Goal: Navigation & Orientation: Find specific page/section

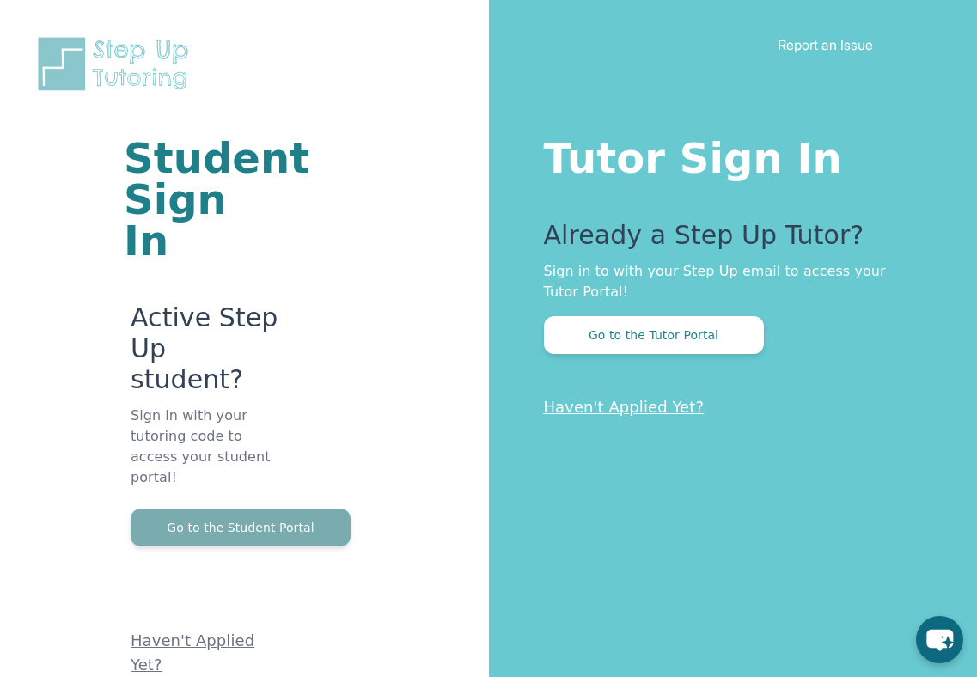
click at [221, 508] on button "Go to the Student Portal" at bounding box center [241, 527] width 220 height 38
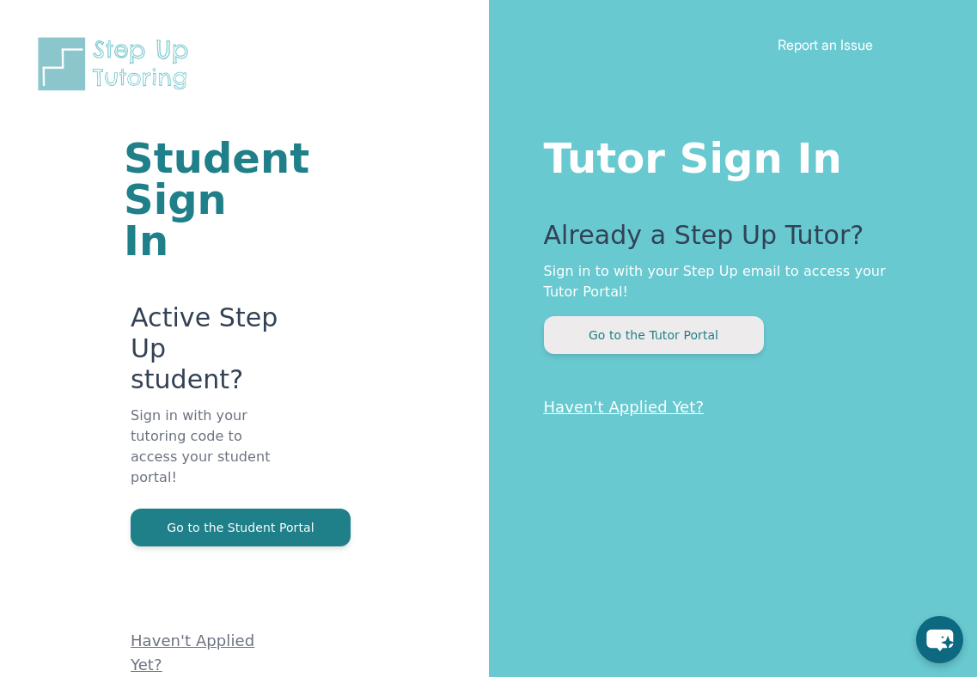
click at [610, 335] on button "Go to the Tutor Portal" at bounding box center [654, 335] width 220 height 38
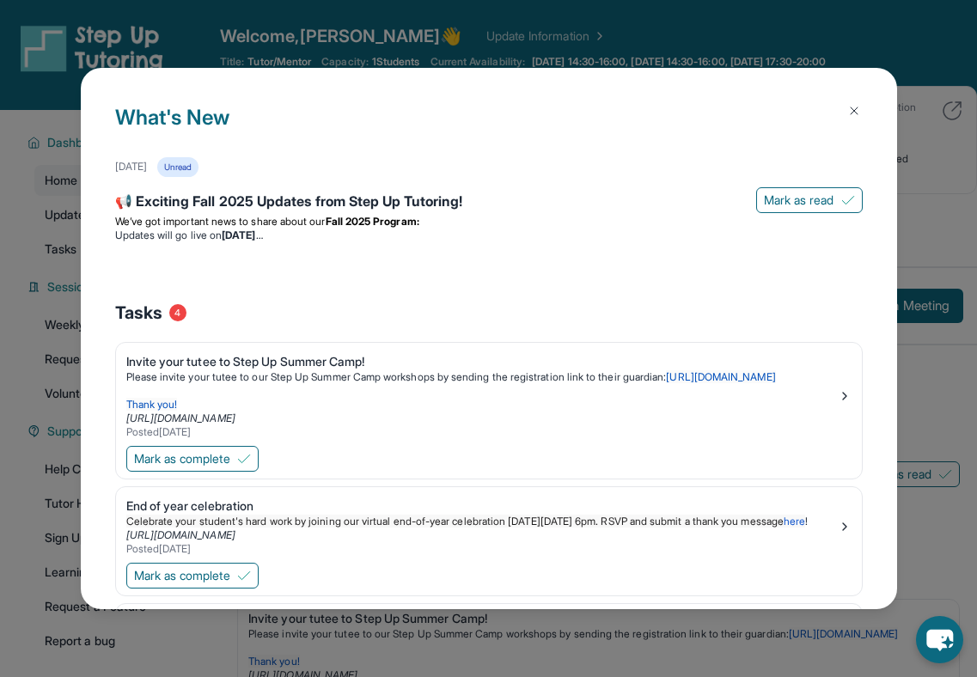
click at [855, 118] on button at bounding box center [854, 111] width 34 height 34
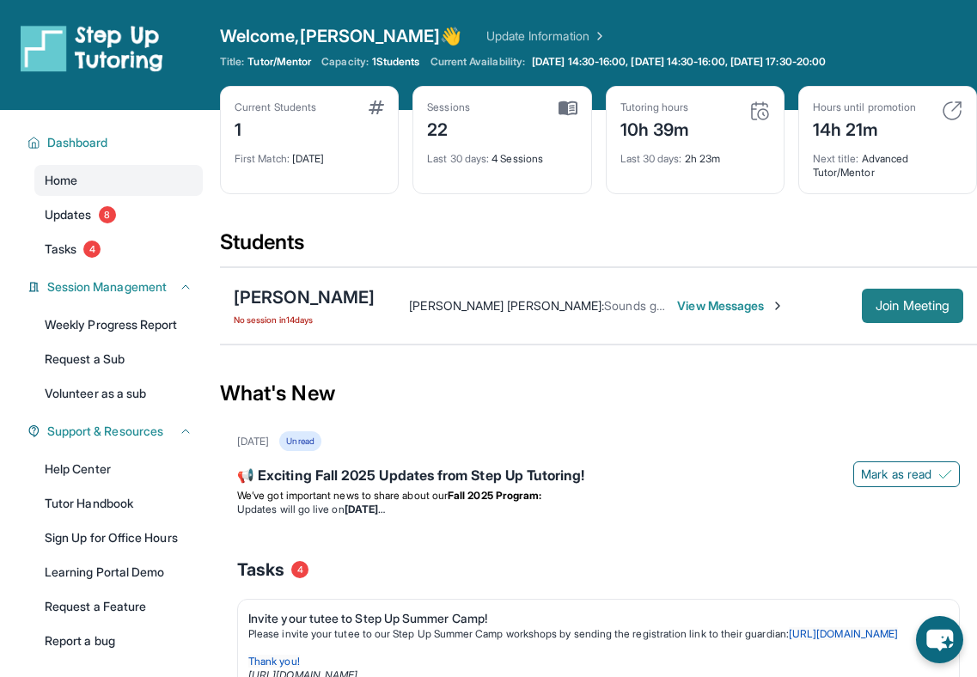
click at [907, 306] on span "Join Meeting" at bounding box center [912, 306] width 74 height 10
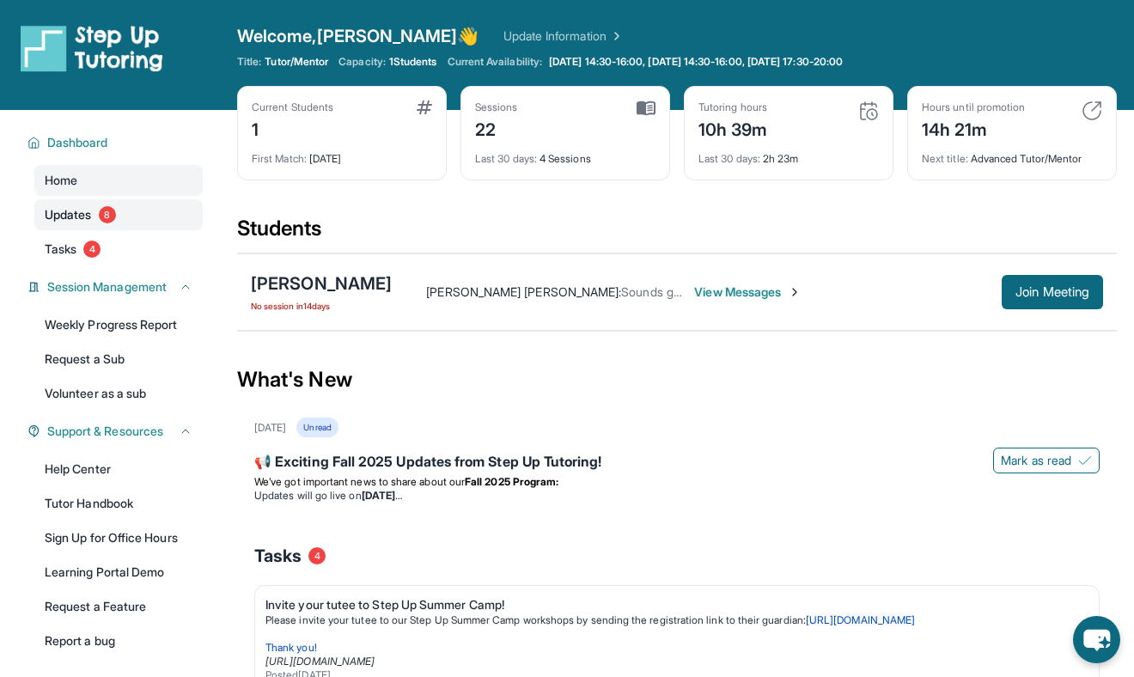
click at [106, 217] on span "8" at bounding box center [107, 214] width 17 height 17
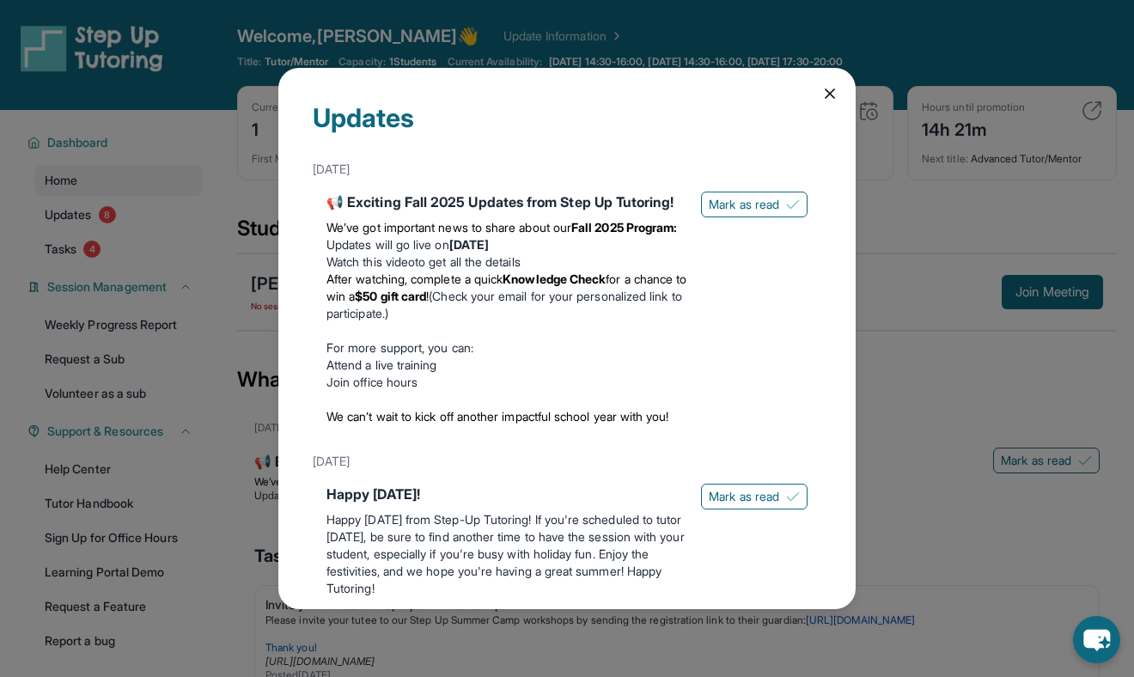
click at [833, 93] on icon at bounding box center [829, 93] width 17 height 17
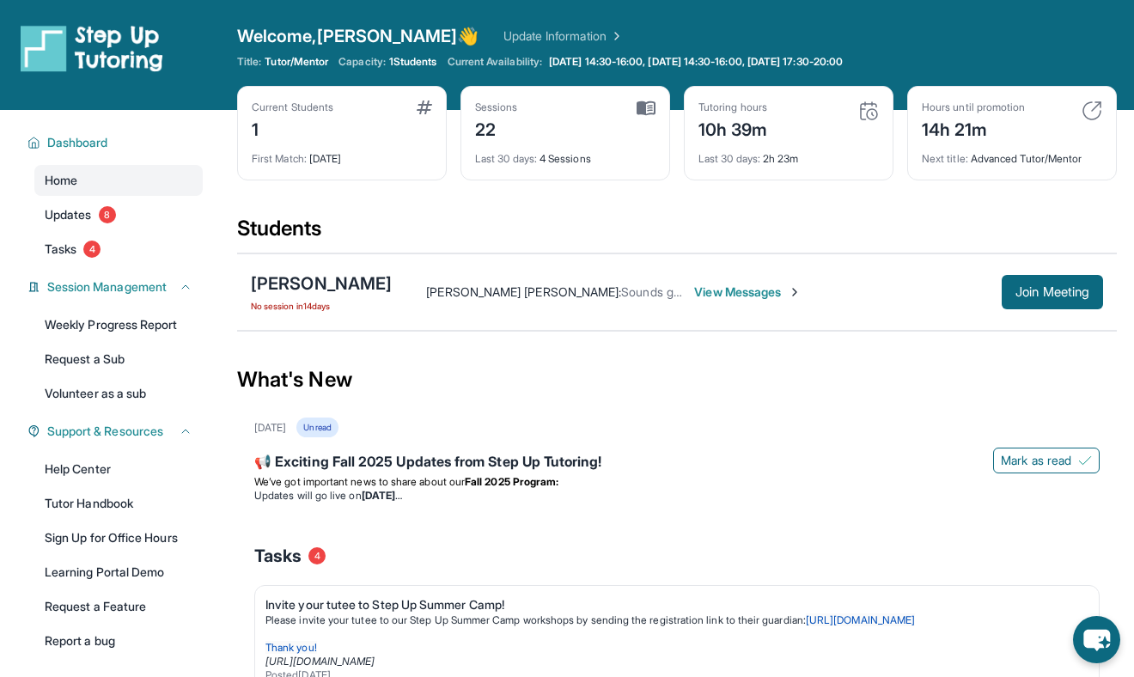
click at [205, 258] on div "Dashboard Home Updates 8 Tasks 4 Session Management Weekly Progress Report Requ…" at bounding box center [110, 390] width 220 height 560
click at [150, 251] on link "Tasks 4" at bounding box center [118, 249] width 168 height 31
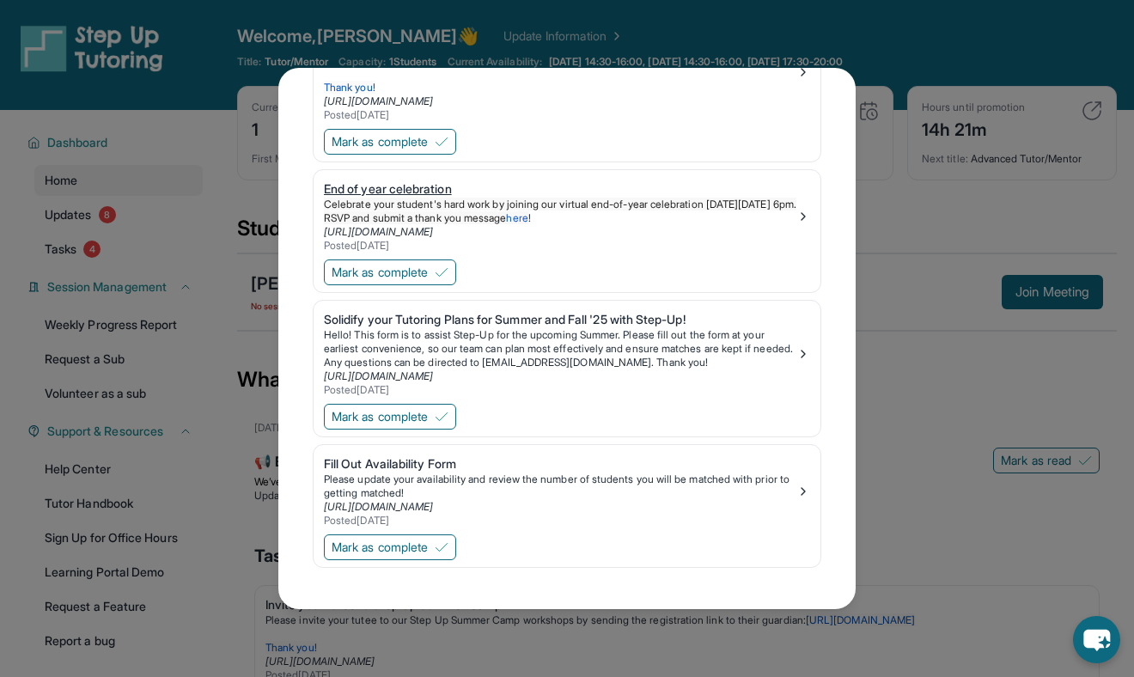
scroll to position [143, 0]
click at [969, 213] on div "Tasks Invite your tutee to Step Up Summer Camp! Please invite your tutee to our…" at bounding box center [567, 338] width 1134 height 677
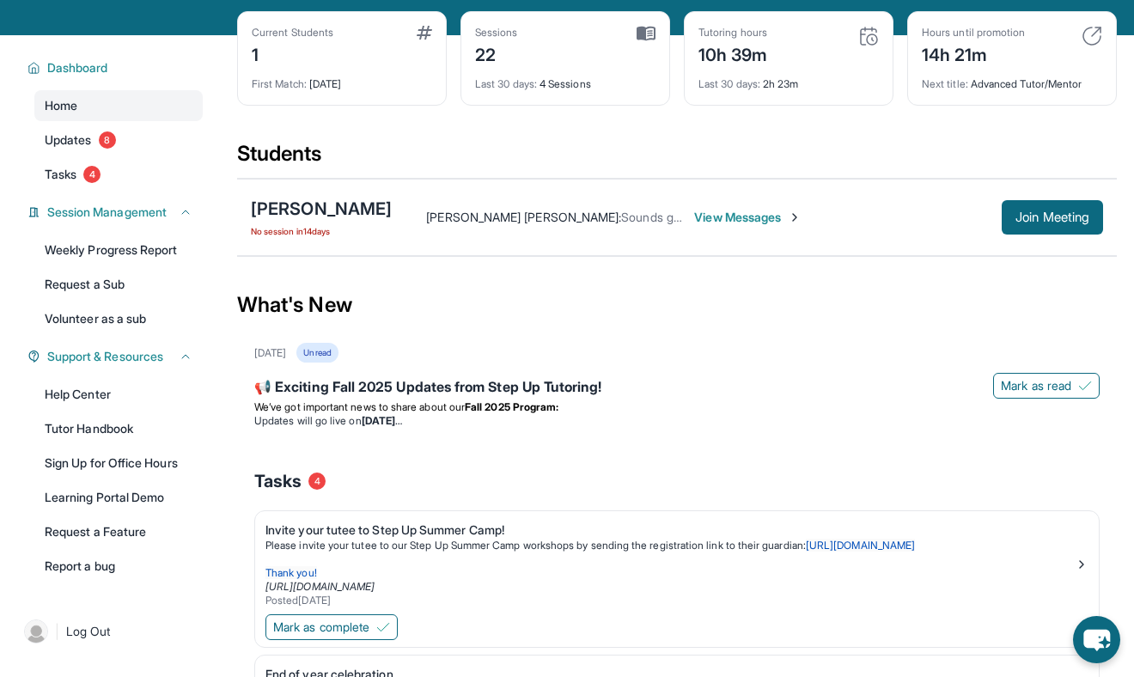
scroll to position [65, 0]
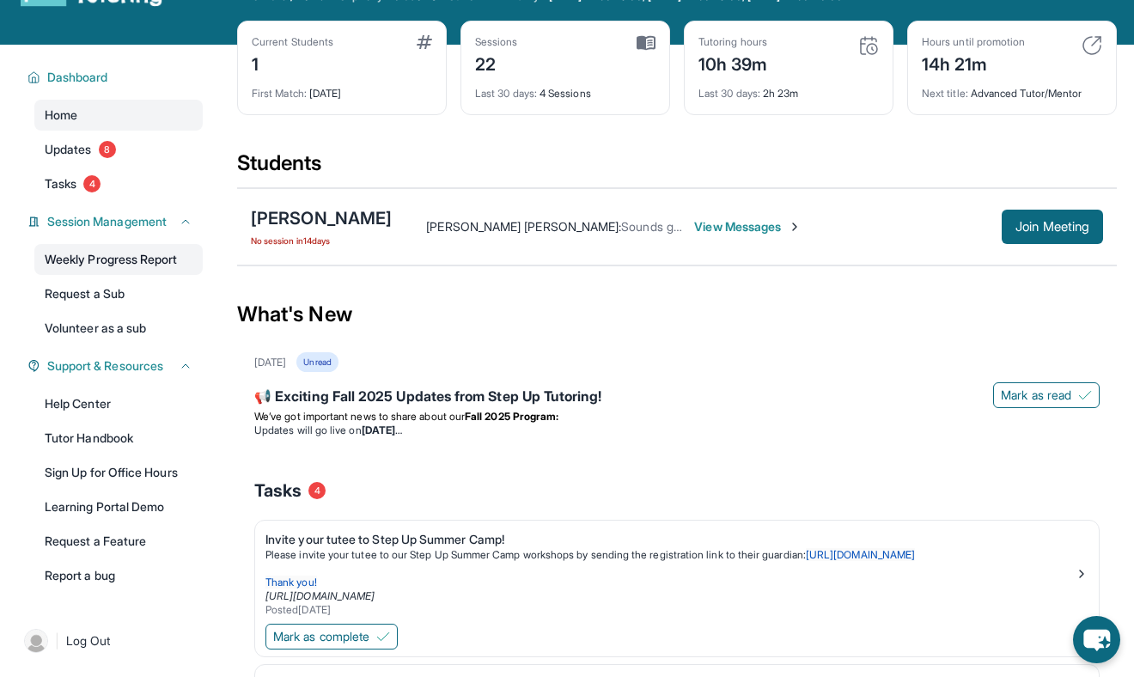
click at [108, 267] on link "Weekly Progress Report" at bounding box center [118, 259] width 168 height 31
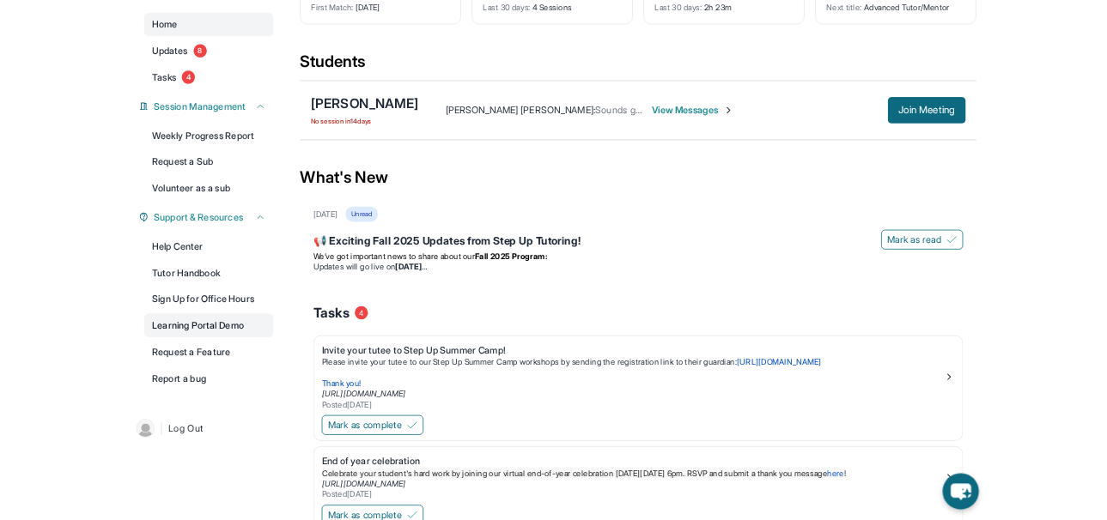
scroll to position [156, 0]
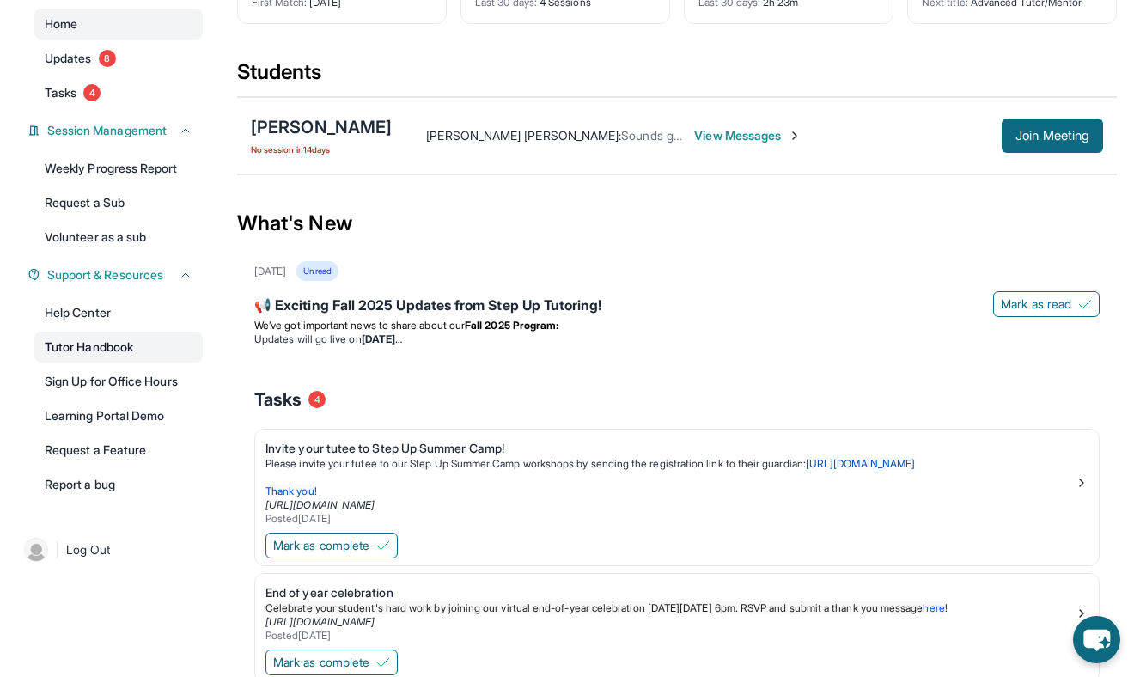
click at [135, 349] on link "Tutor Handbook" at bounding box center [118, 347] width 168 height 31
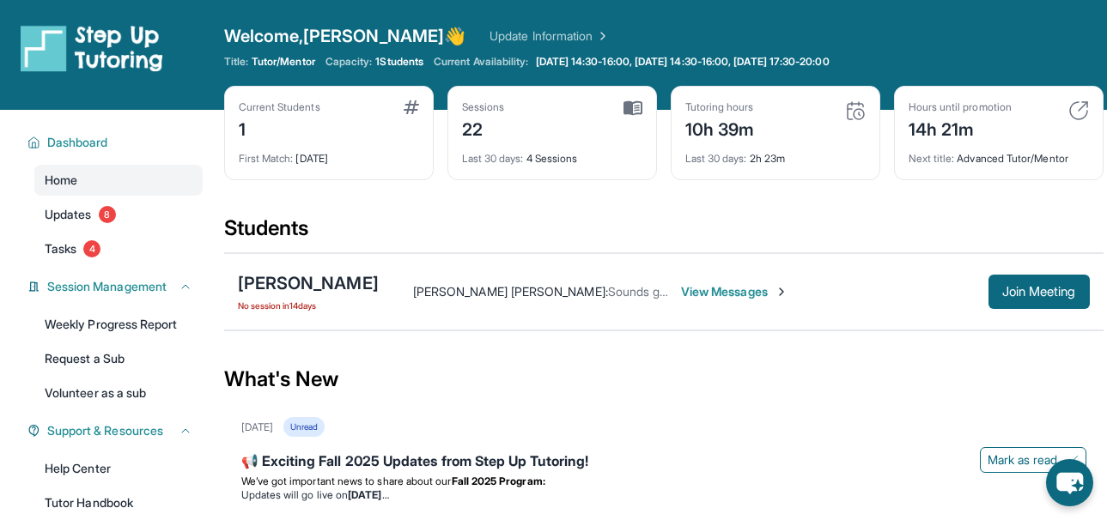
scroll to position [0, 0]
